Goal: Task Accomplishment & Management: Manage account settings

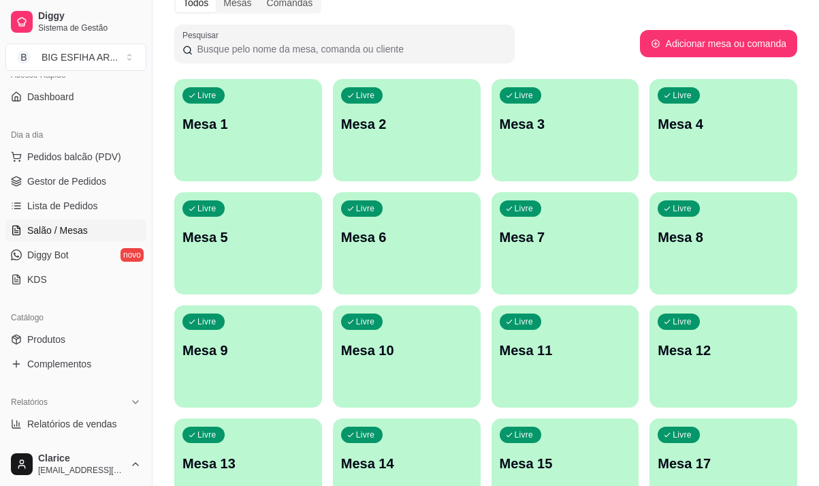
scroll to position [136, 0]
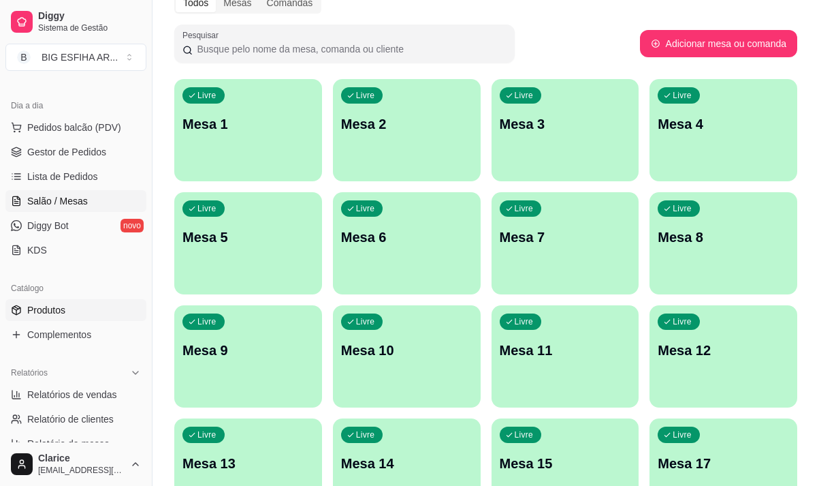
click at [73, 311] on link "Produtos" at bounding box center [75, 310] width 141 height 22
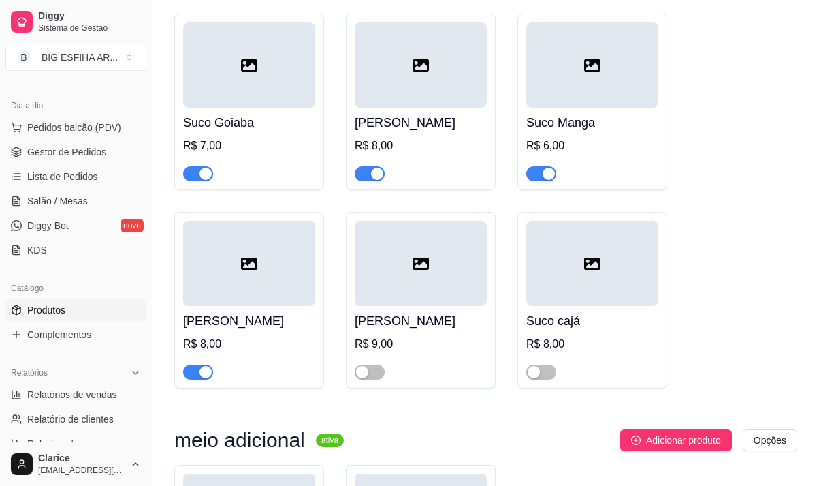
scroll to position [18233, 0]
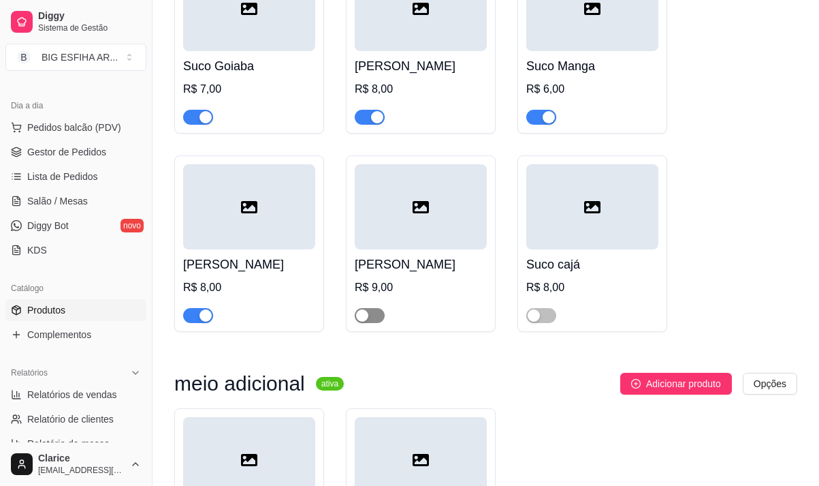
click at [379, 308] on span "button" at bounding box center [370, 315] width 30 height 15
click at [541, 308] on button "button" at bounding box center [541, 315] width 30 height 15
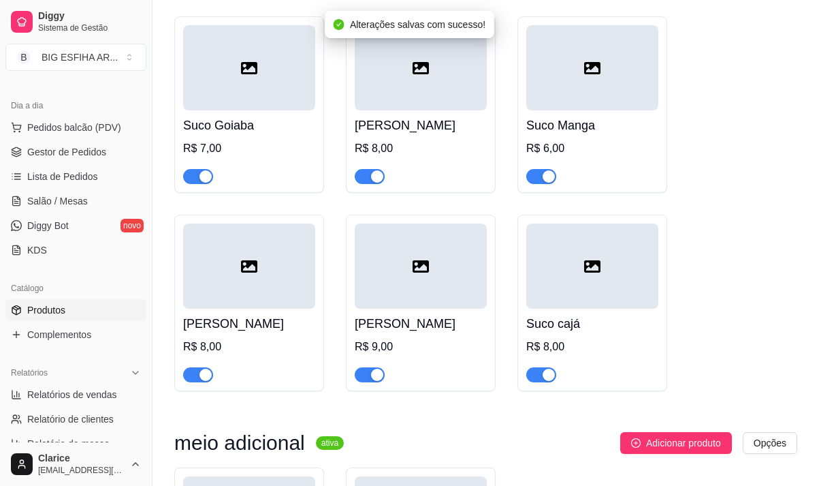
scroll to position [17960, 0]
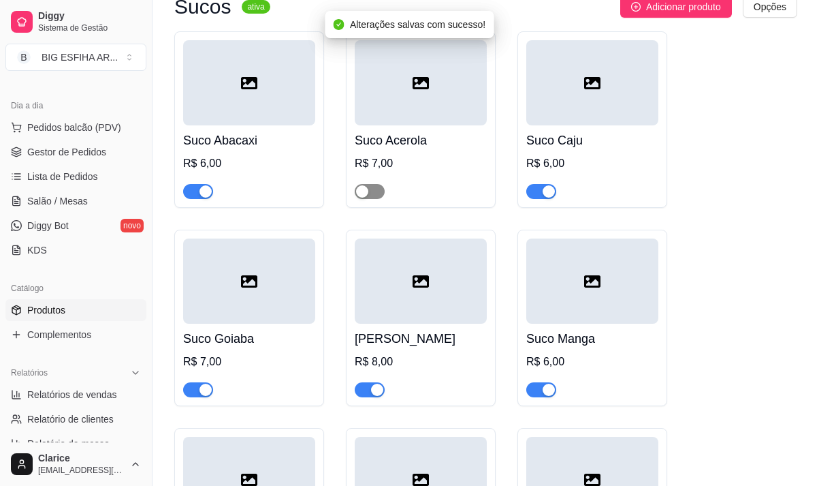
click at [368, 184] on button "button" at bounding box center [370, 191] width 30 height 15
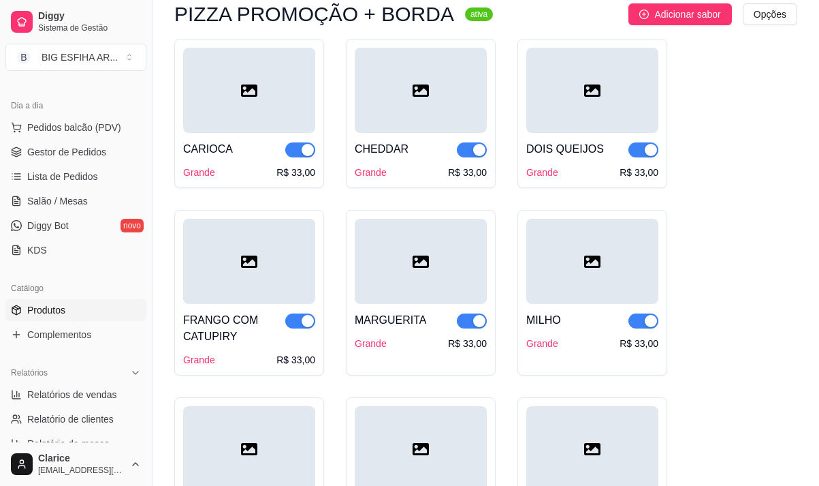
scroll to position [0, 0]
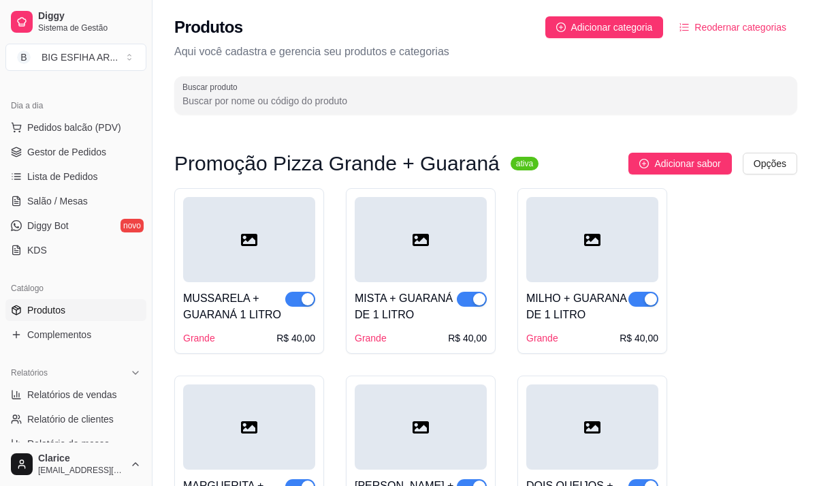
click at [533, 104] on input "Buscar produto" at bounding box center [486, 101] width 607 height 14
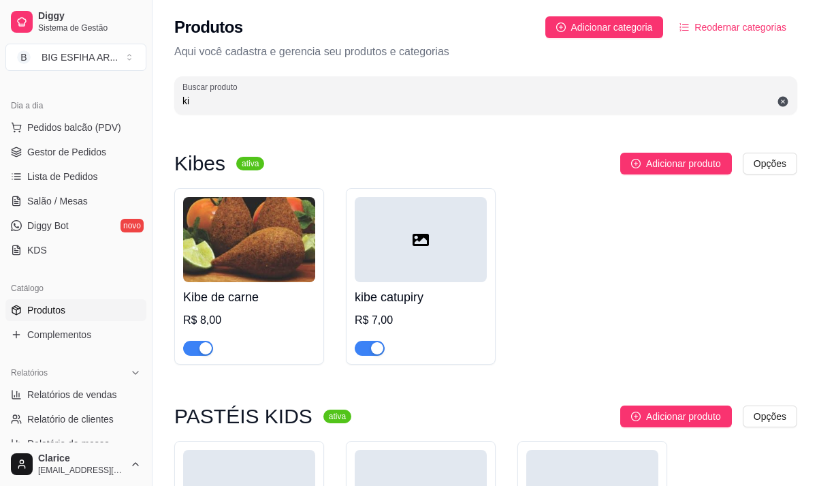
type input "kib"
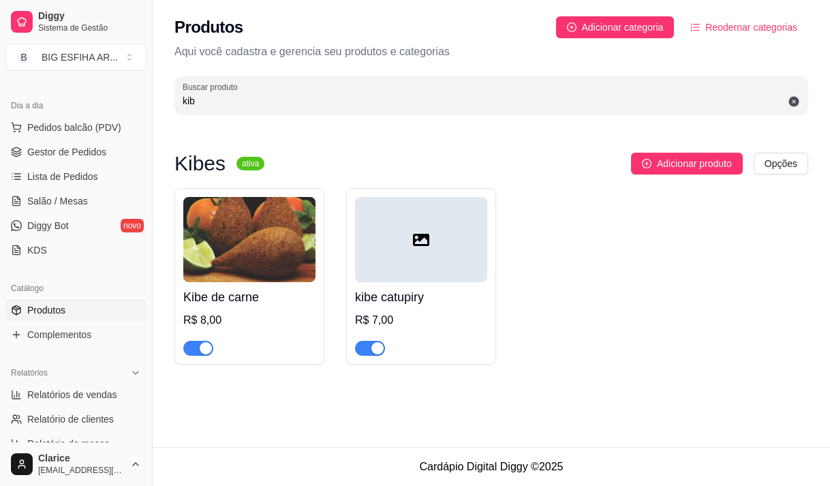
click at [199, 101] on input "kib" at bounding box center [491, 101] width 617 height 14
